Goal: Task Accomplishment & Management: Complete application form

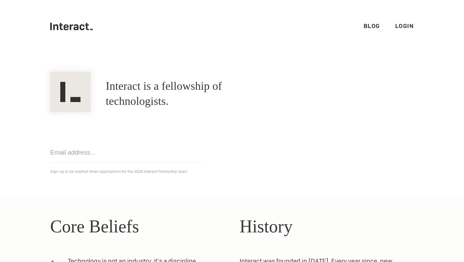
click at [190, 91] on h1 "Interact is a fellowship of technologists." at bounding box center [191, 94] width 170 height 30
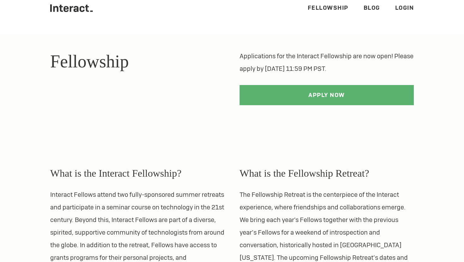
scroll to position [19, 0]
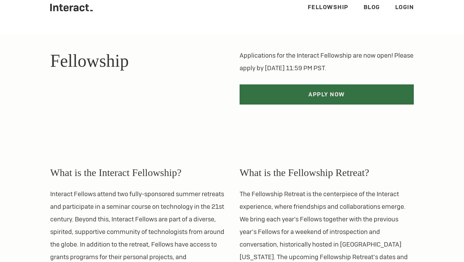
click at [313, 94] on link "Apply Now" at bounding box center [326, 95] width 174 height 20
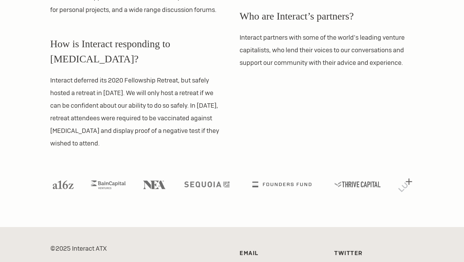
scroll to position [680, 0]
